Goal: Find specific page/section: Find specific page/section

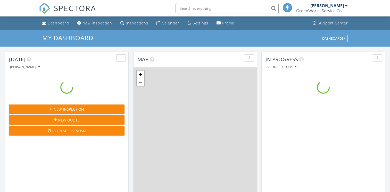
scroll to position [477, 398]
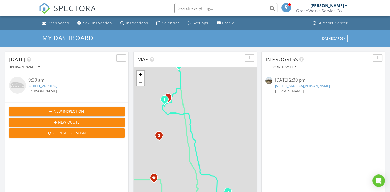
click at [213, 8] on input "text" at bounding box center [225, 8] width 103 height 10
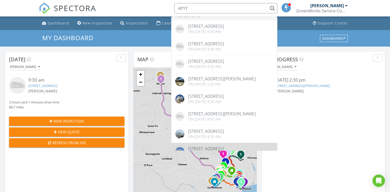
scroll to position [0, 0]
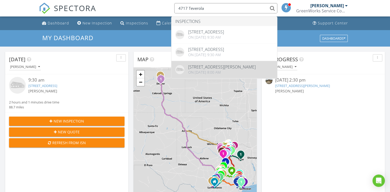
type input "4717 Teverola"
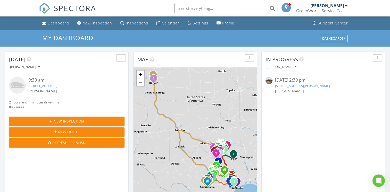
click at [198, 7] on input "text" at bounding box center [225, 8] width 103 height 10
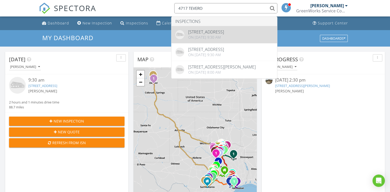
type input "4717 TEVERO"
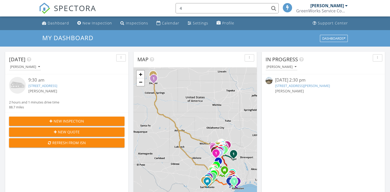
scroll to position [477, 398]
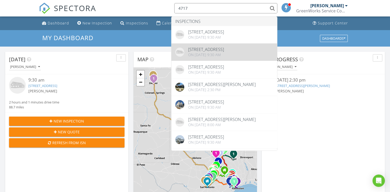
type input "4717"
